Goal: Find specific page/section: Find specific page/section

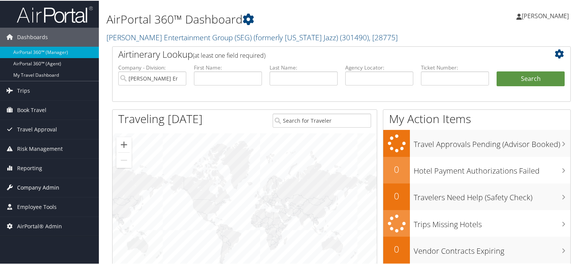
click at [30, 187] on span "Company Admin" at bounding box center [38, 187] width 42 height 19
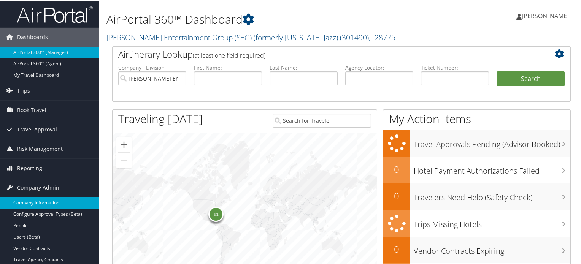
click at [35, 204] on link "Company Information" at bounding box center [49, 202] width 99 height 11
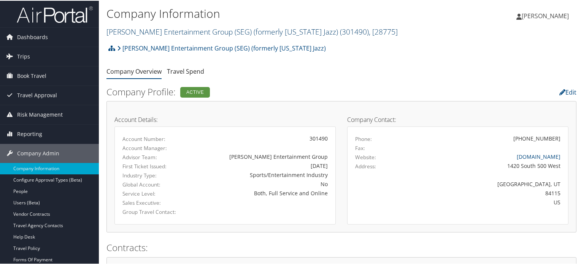
click at [175, 28] on link "[PERSON_NAME] Entertainment Group (SEG) (formerly [US_STATE] Jazz) ( 301490 ) ,…" at bounding box center [251, 31] width 291 height 10
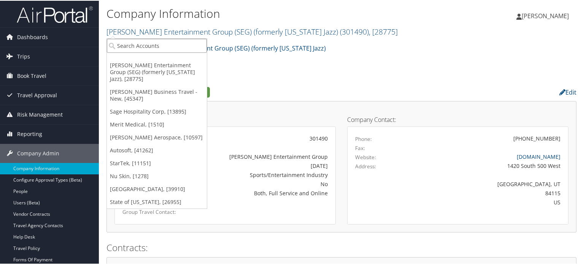
click at [178, 44] on input "search" at bounding box center [157, 45] width 100 height 14
type input "s"
type input "stark"
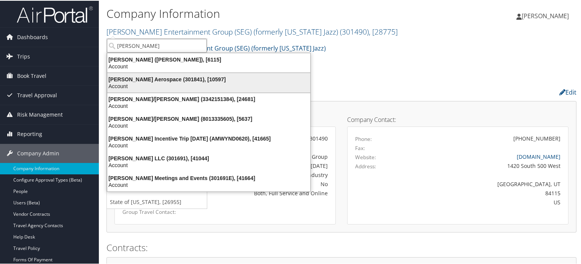
click at [212, 85] on div "Account" at bounding box center [209, 85] width 212 height 7
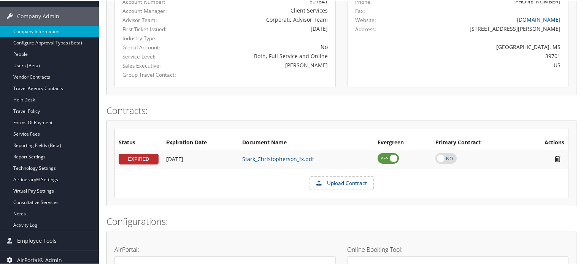
scroll to position [137, 0]
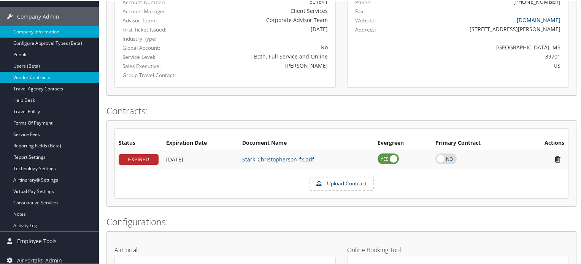
click at [48, 78] on link "Vendor Contracts" at bounding box center [49, 76] width 99 height 11
